Goal: Check status: Check status

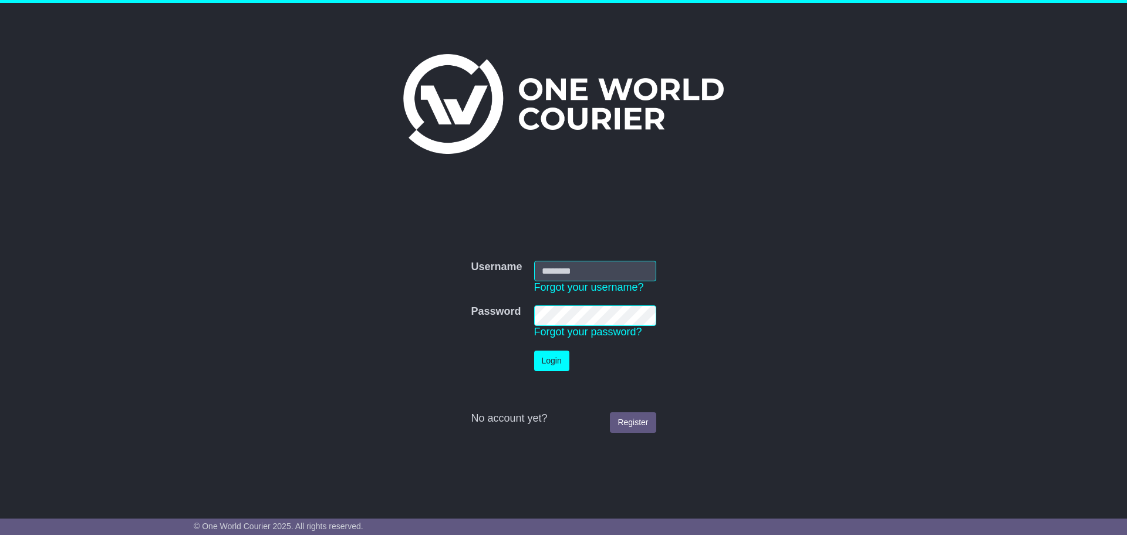
type input "**********"
click at [548, 360] on button "Login" at bounding box center [551, 360] width 35 height 21
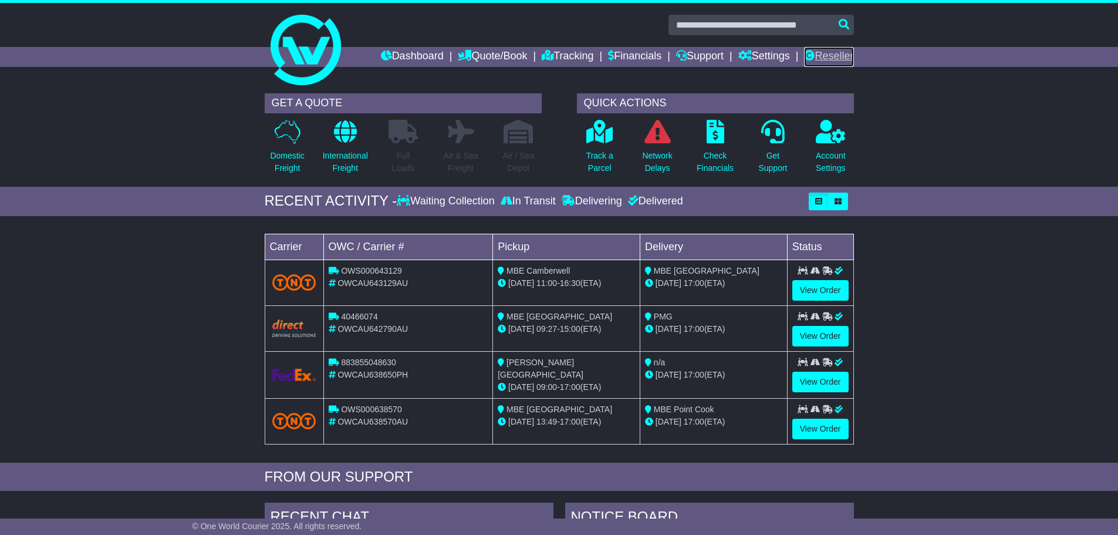
click at [827, 53] on link "Reseller" at bounding box center [828, 57] width 49 height 20
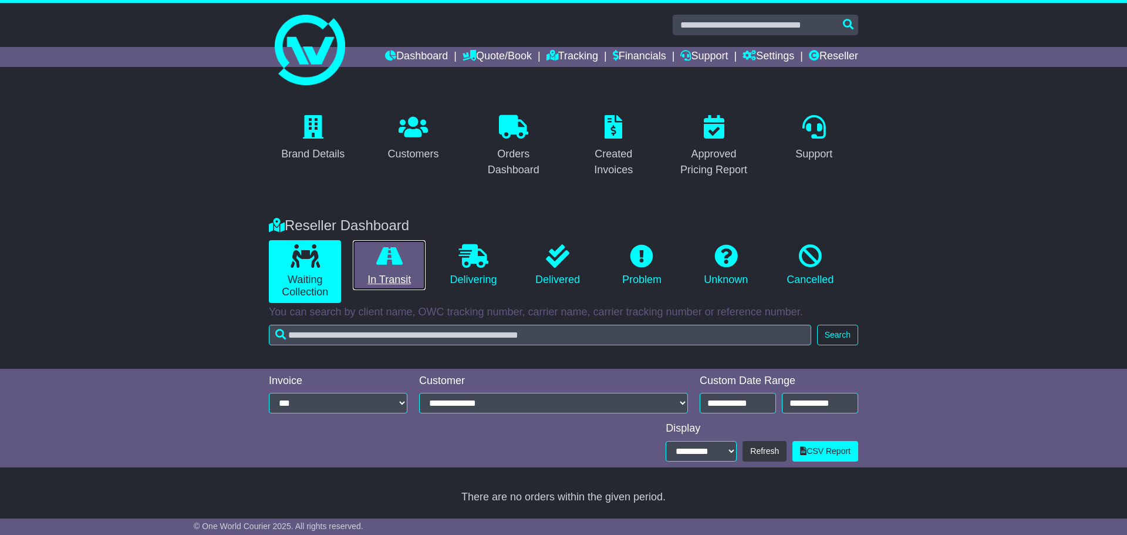
click at [390, 275] on link "In Transit" at bounding box center [389, 265] width 72 height 50
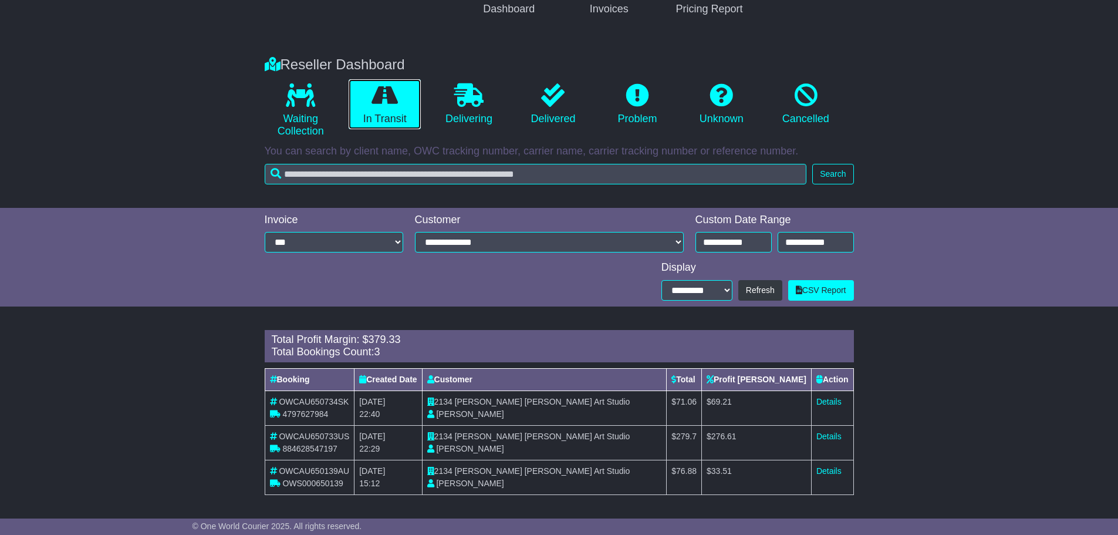
scroll to position [163, 0]
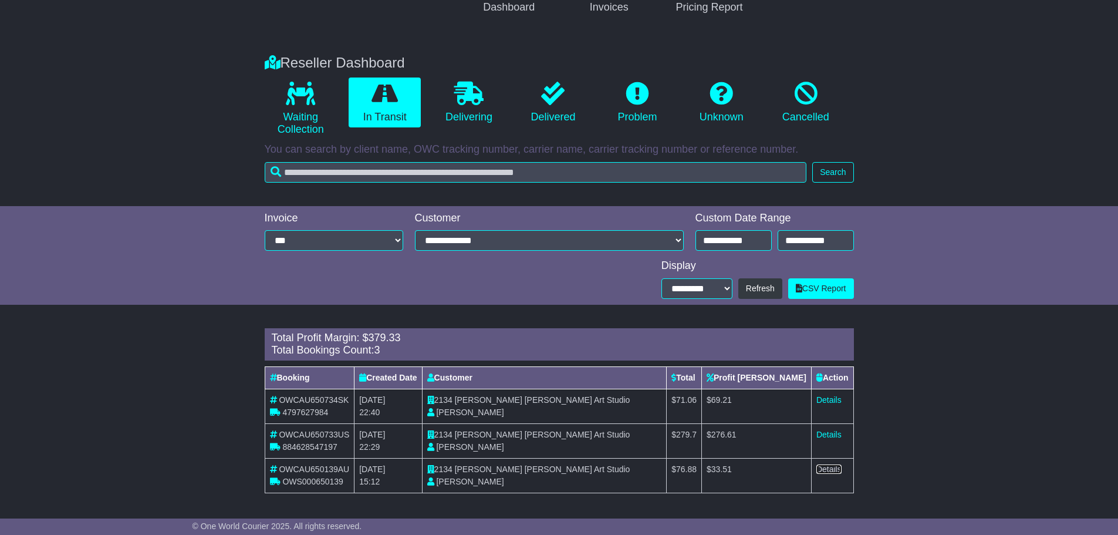
click at [825, 471] on link "Details" at bounding box center [828, 468] width 25 height 9
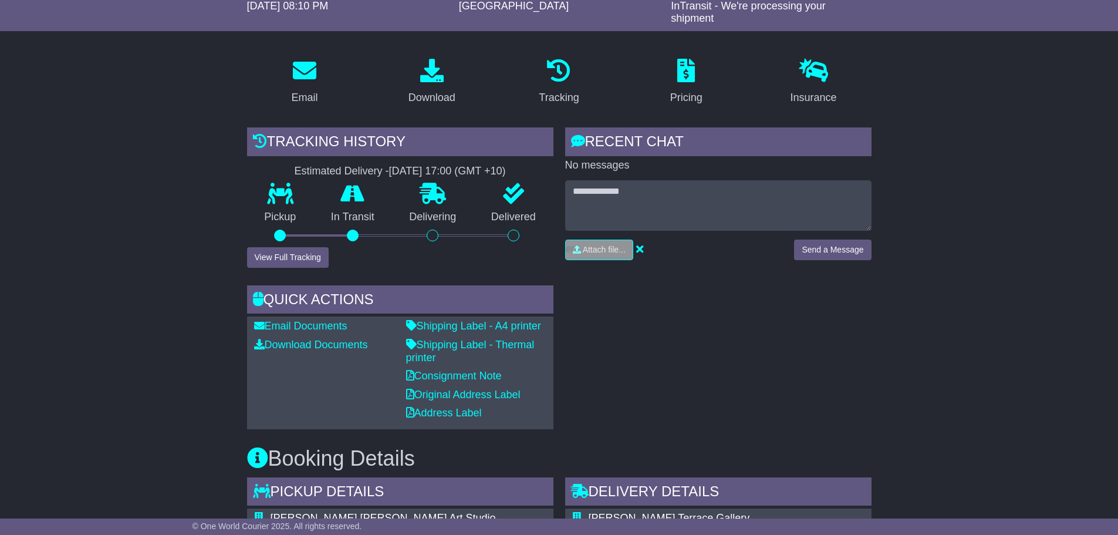
scroll to position [117, 0]
